Goal: Task Accomplishment & Management: Complete application form

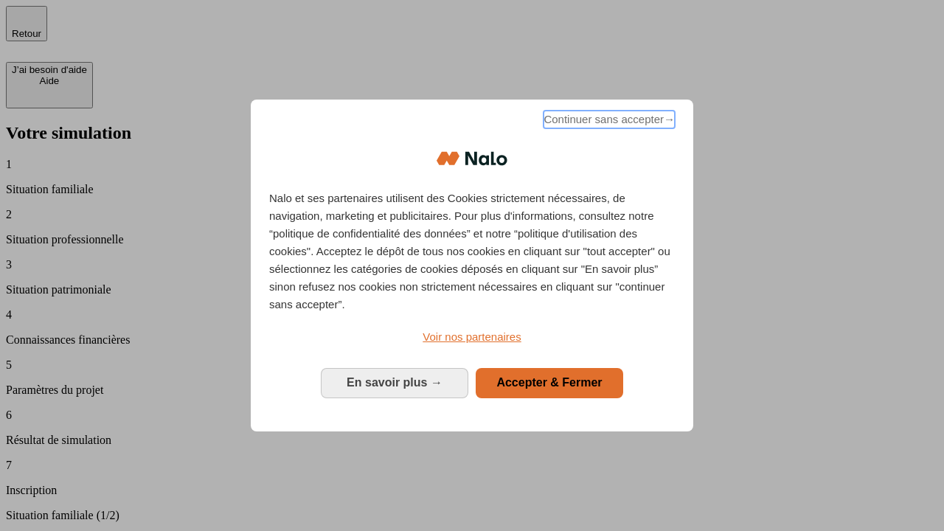
click at [608, 122] on span "Continuer sans accepter →" at bounding box center [609, 120] width 131 height 18
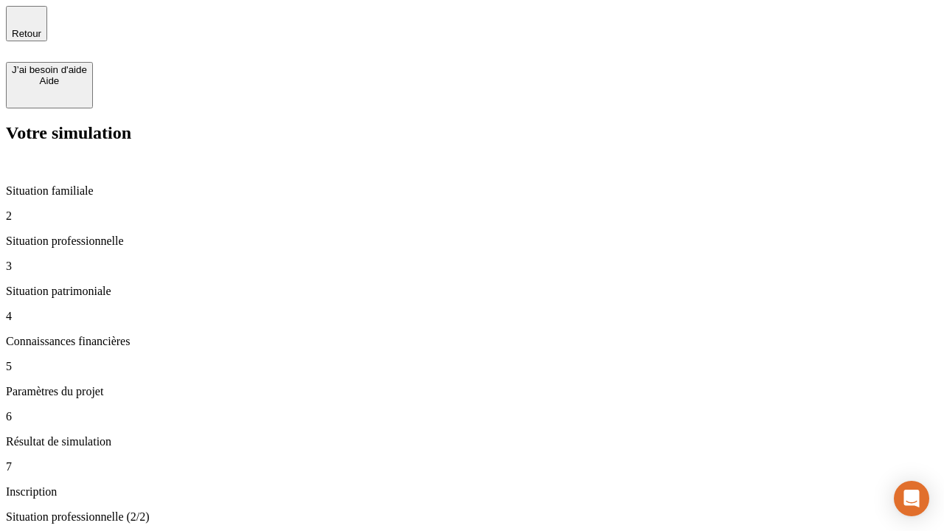
type input "30 000"
type input "40 000"
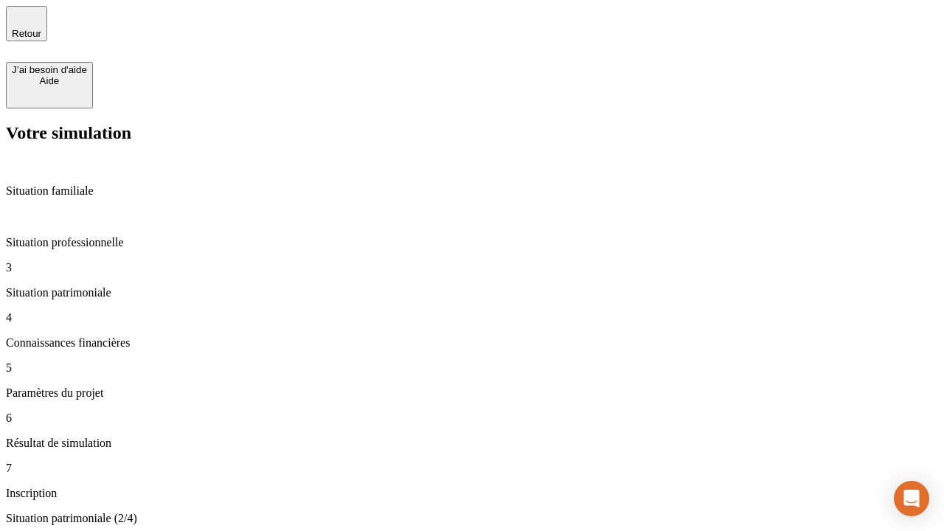
type input "1 100"
type input "20"
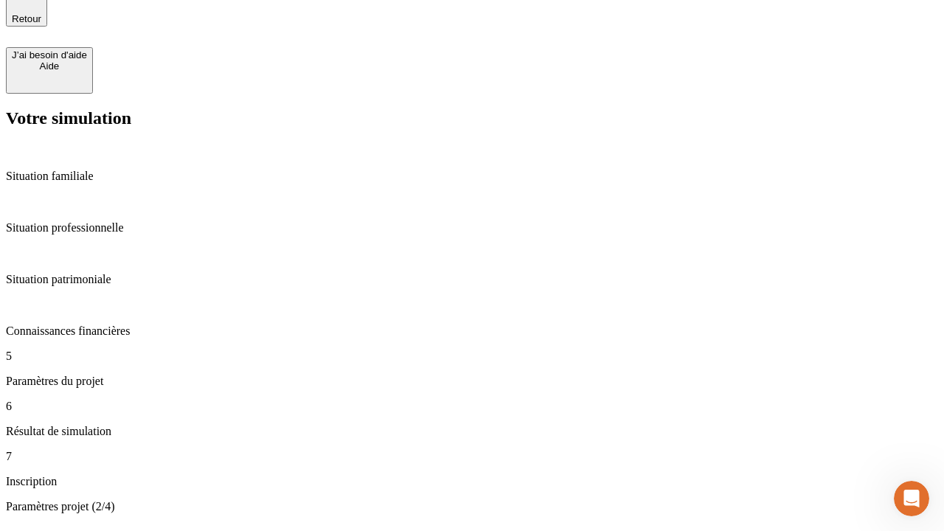
type input "40"
type input "50 000"
type input "640"
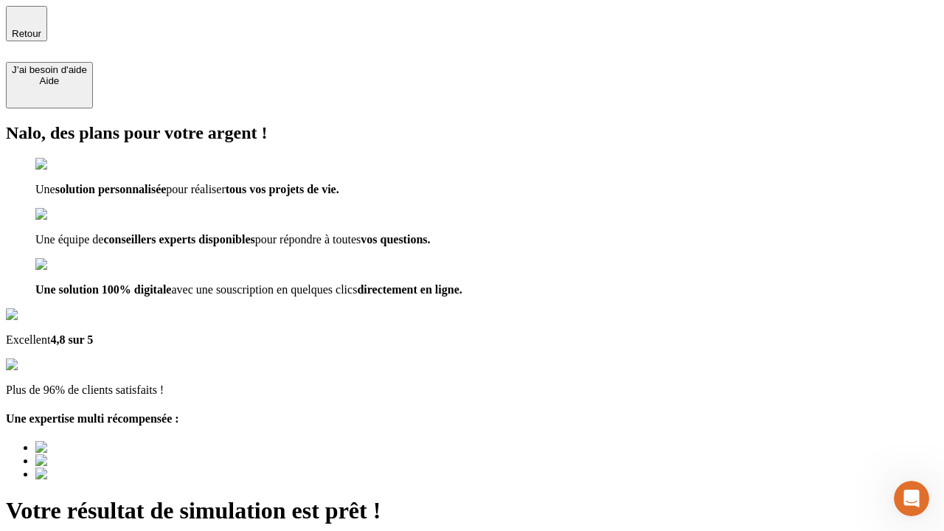
type input "[EMAIL_ADDRESS][DOMAIN_NAME]"
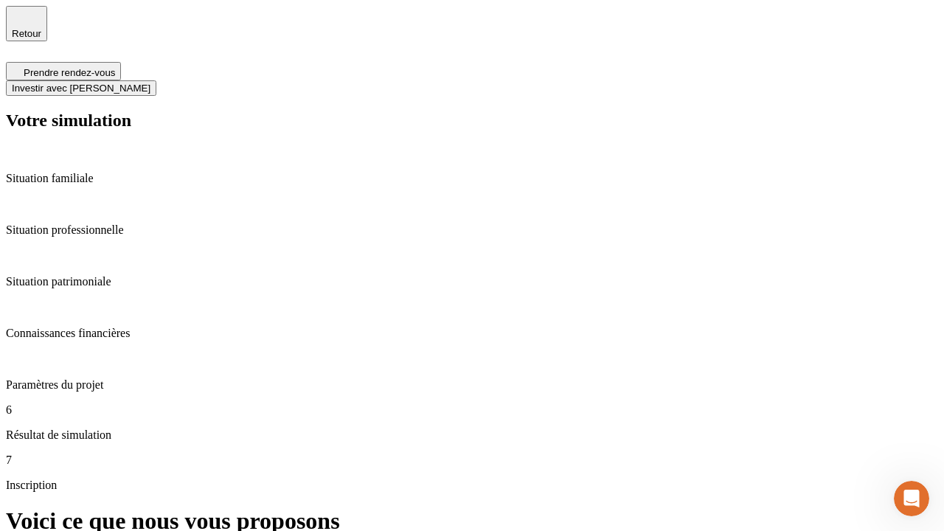
click at [151, 83] on span "Investir avec [PERSON_NAME]" at bounding box center [81, 88] width 139 height 11
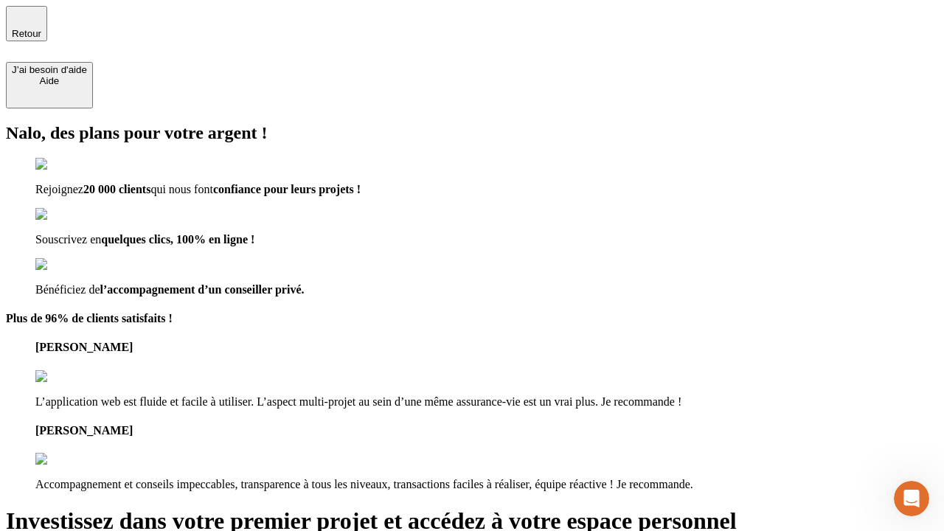
type input "abc"
